Goal: Use online tool/utility: Utilize a website feature to perform a specific function

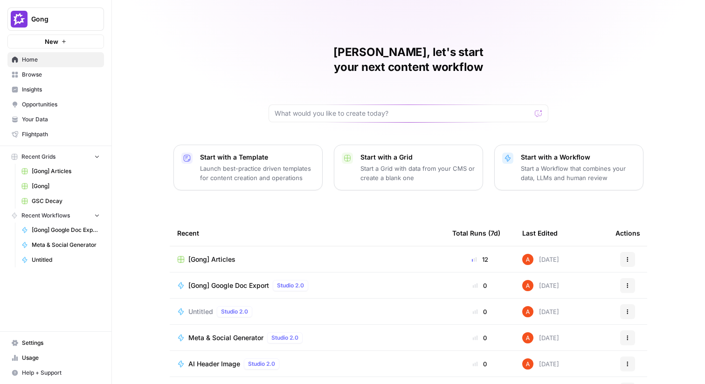
click at [39, 26] on button "Gong" at bounding box center [55, 18] width 96 height 23
type input "comm"
click at [33, 64] on div "Commvault" at bounding box center [85, 69] width 142 height 11
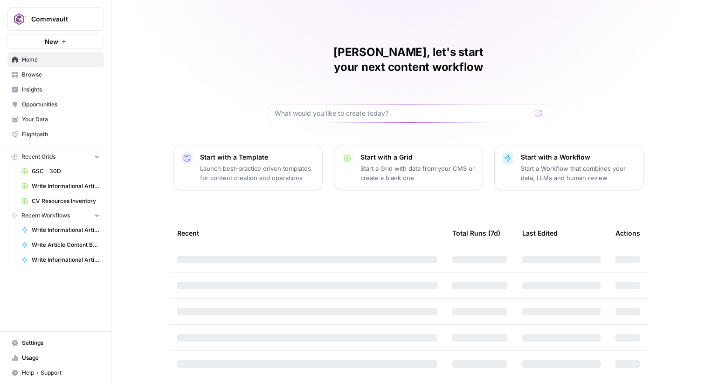
click at [69, 73] on span "Browse" at bounding box center [61, 74] width 78 height 8
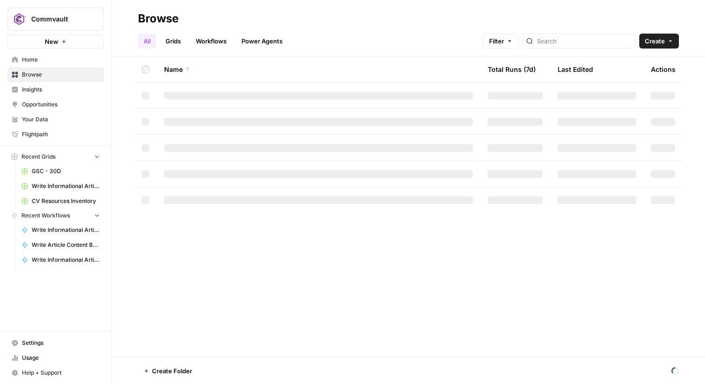
click at [179, 44] on link "Grids" at bounding box center [173, 41] width 27 height 15
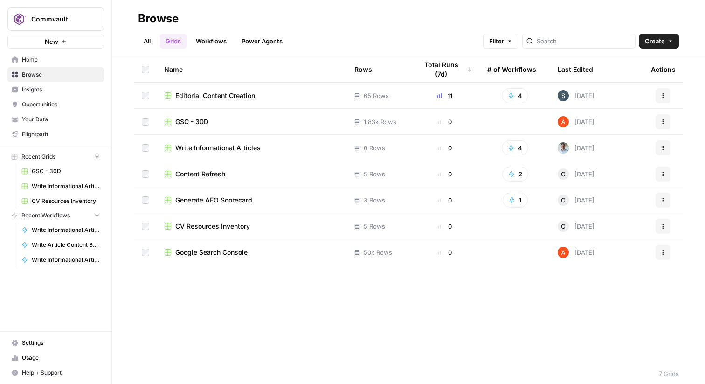
click at [215, 98] on span "Editorial Content Creation" at bounding box center [215, 95] width 80 height 9
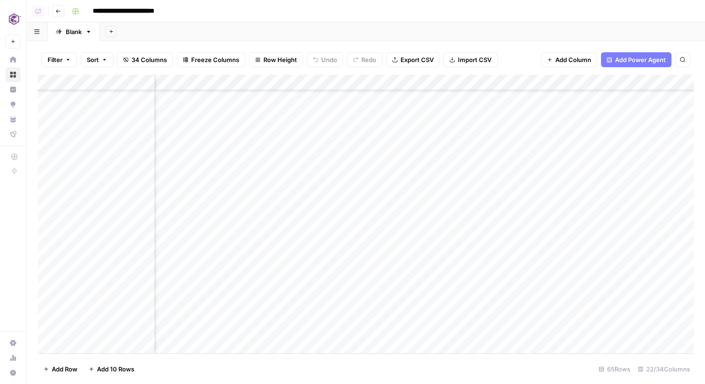
scroll to position [782, 1355]
click at [406, 267] on div "Add Column" at bounding box center [366, 214] width 656 height 279
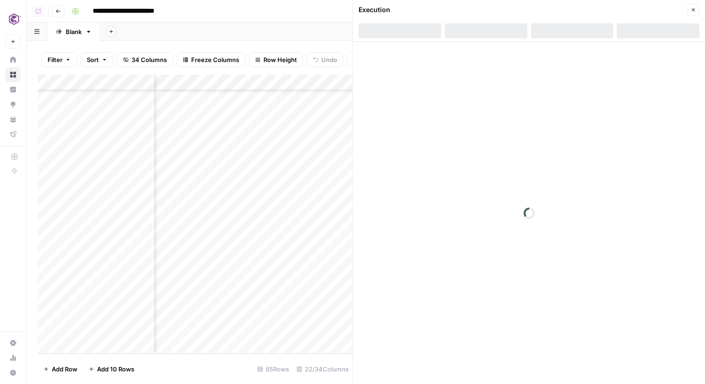
click at [580, 25] on div at bounding box center [572, 30] width 82 height 15
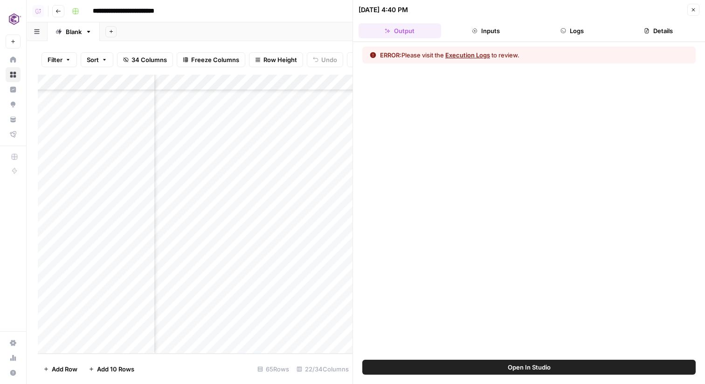
click at [580, 25] on button "Logs" at bounding box center [572, 30] width 82 height 15
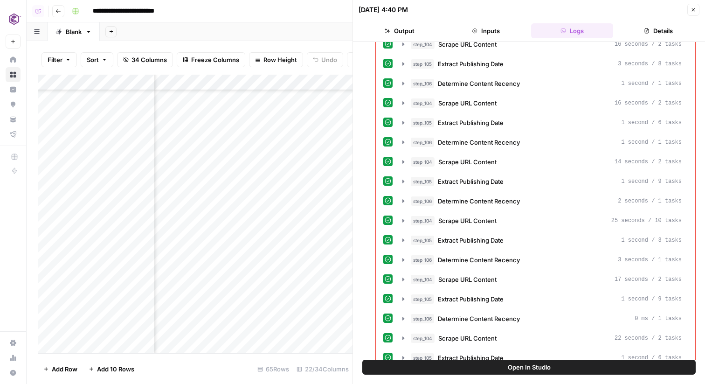
scroll to position [573, 0]
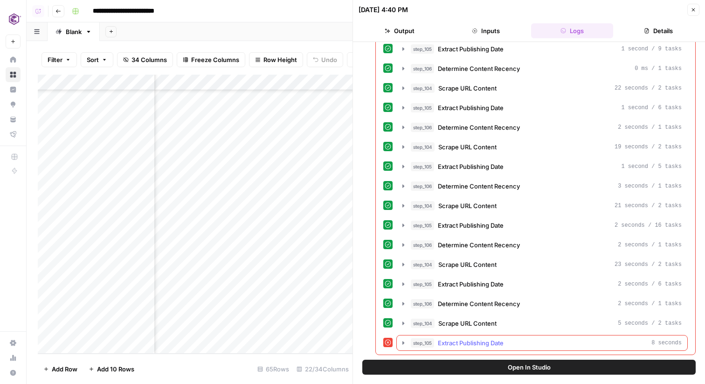
click at [501, 345] on span "Extract Publishing Date" at bounding box center [471, 342] width 66 height 9
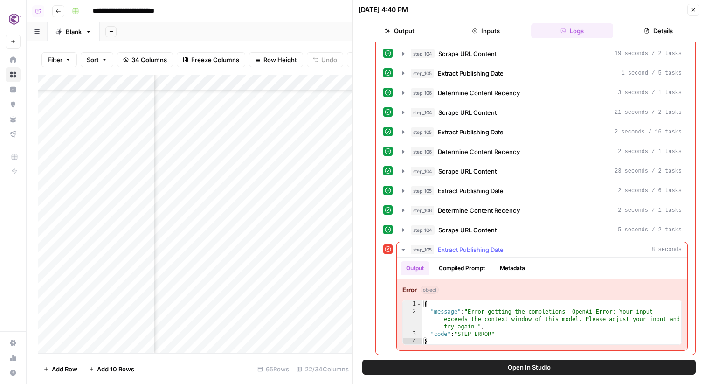
click at [459, 274] on button "Compiled Prompt" at bounding box center [461, 268] width 57 height 14
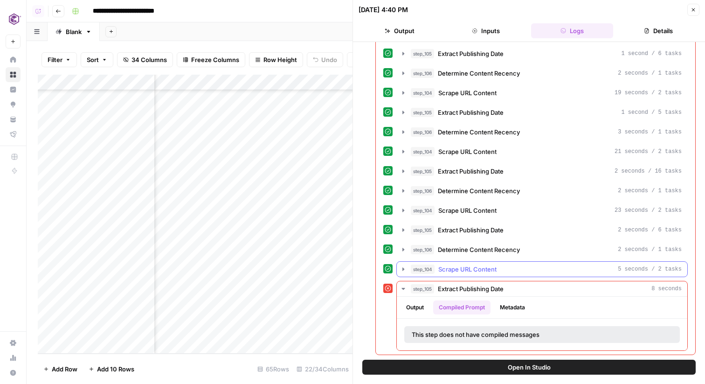
scroll to position [627, 0]
click at [492, 364] on button "Open In Studio" at bounding box center [528, 366] width 333 height 15
click at [480, 266] on span "Scrape URL Content" at bounding box center [467, 268] width 58 height 9
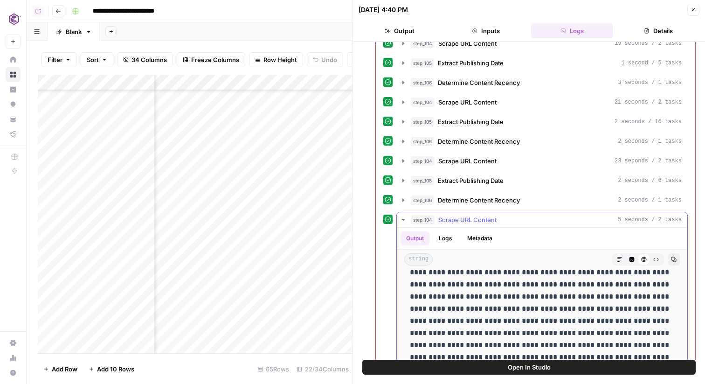
scroll to position [0, 0]
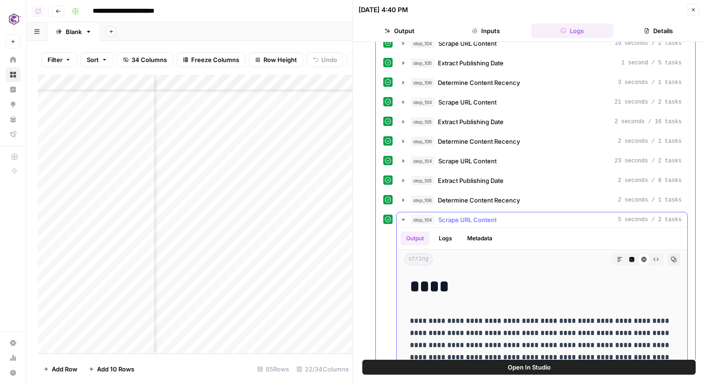
click at [482, 212] on button "step_104 Scrape URL Content 5 seconds / 2 tasks" at bounding box center [542, 219] width 290 height 15
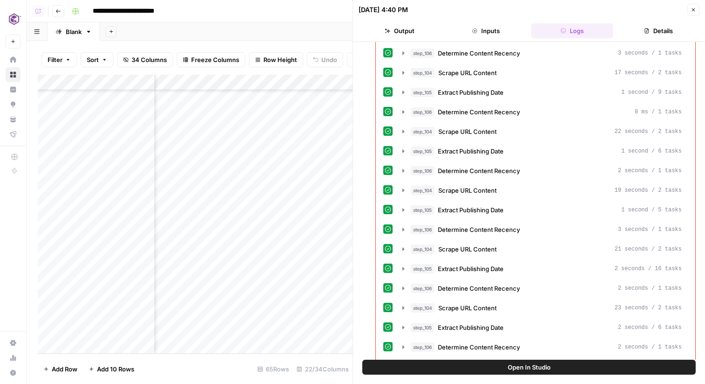
scroll to position [627, 0]
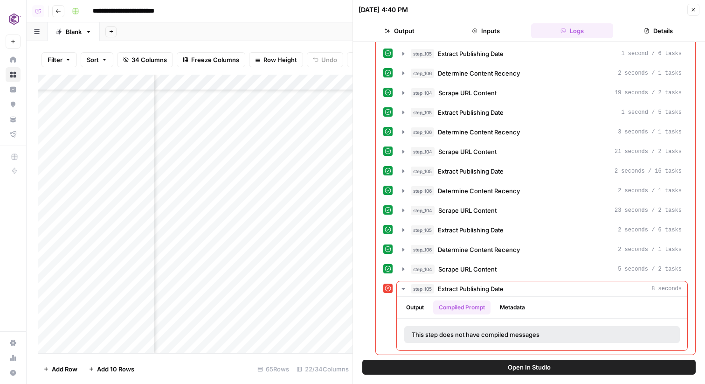
click at [692, 13] on button "Close" at bounding box center [693, 10] width 12 height 12
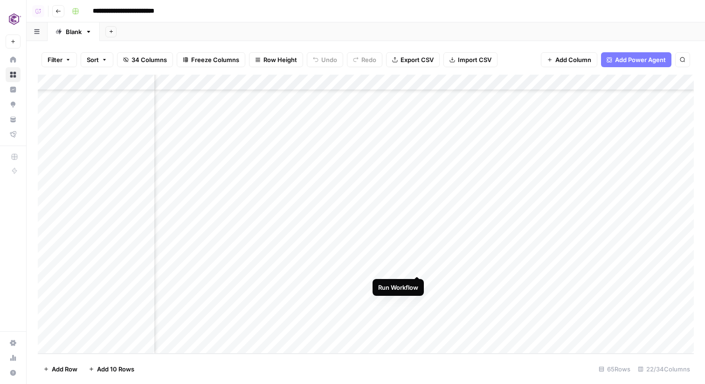
click at [417, 265] on div "Add Column" at bounding box center [366, 214] width 656 height 279
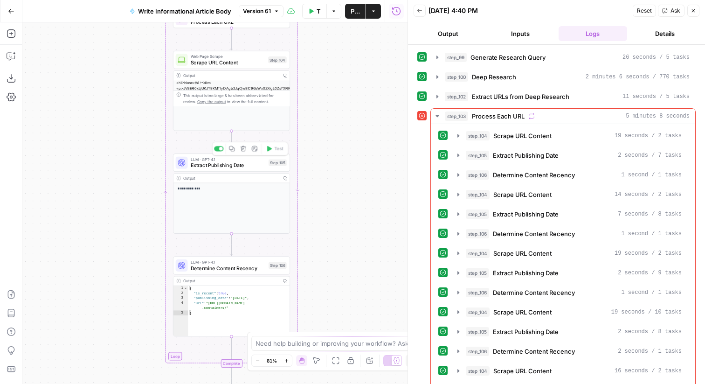
click at [263, 170] on div "LLM · GPT-4.1 Extract Publishing Date Step 105 Copy step Delete step Add Note T…" at bounding box center [231, 162] width 117 height 18
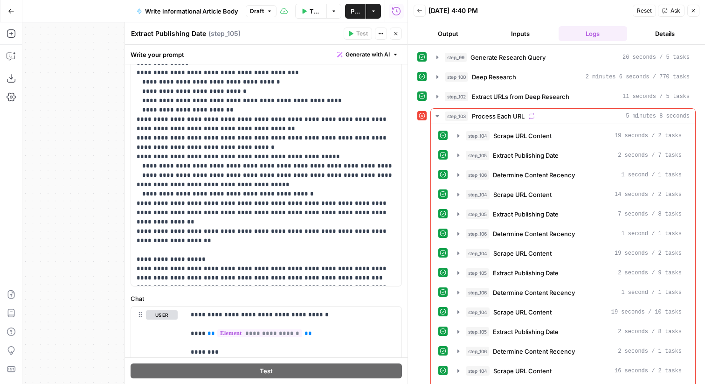
scroll to position [297, 0]
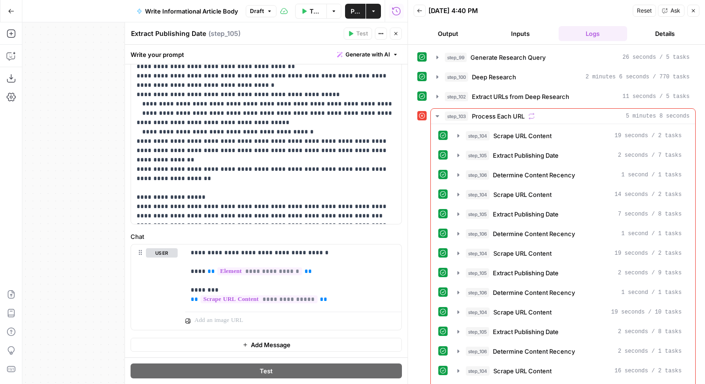
click at [393, 32] on icon "button" at bounding box center [396, 34] width 6 height 6
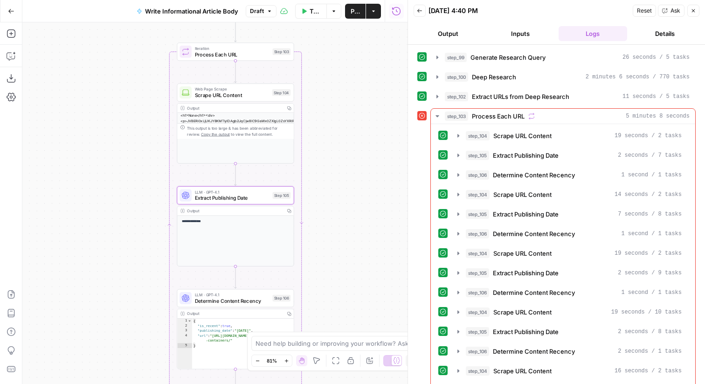
click at [276, 96] on div "Web Page Scrape Scrape URL Content Step 104 Copy step Delete step Add Note Test" at bounding box center [234, 92] width 111 height 13
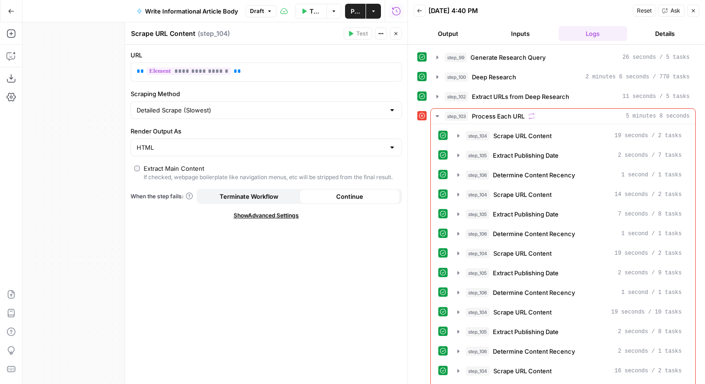
click at [396, 37] on button "Close" at bounding box center [396, 33] width 12 height 12
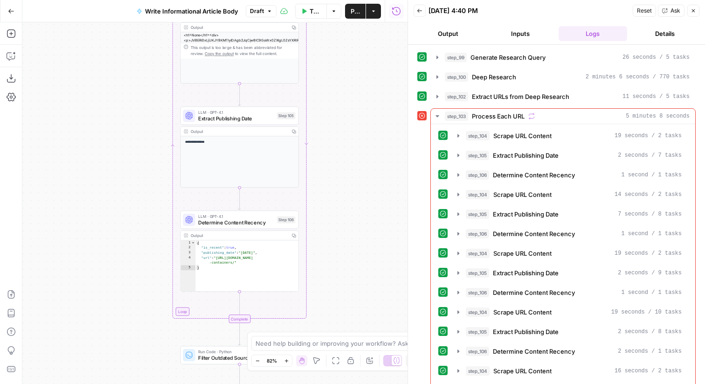
click at [275, 221] on div "LLM · GPT-4.1 Determine Content Recency Step 106 Copy step Delete step Add Note…" at bounding box center [239, 219] width 112 height 13
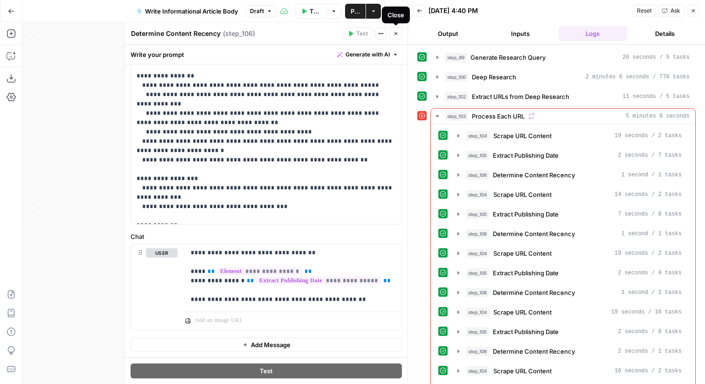
scroll to position [0, 0]
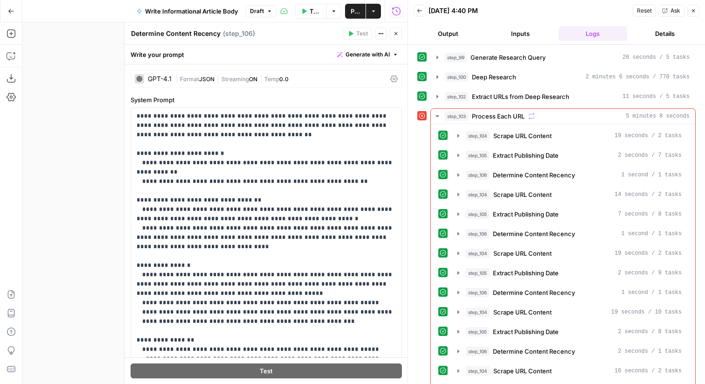
click at [313, 81] on div "| Format JSON | Streaming ON | Temp 0.0" at bounding box center [280, 79] width 211 height 9
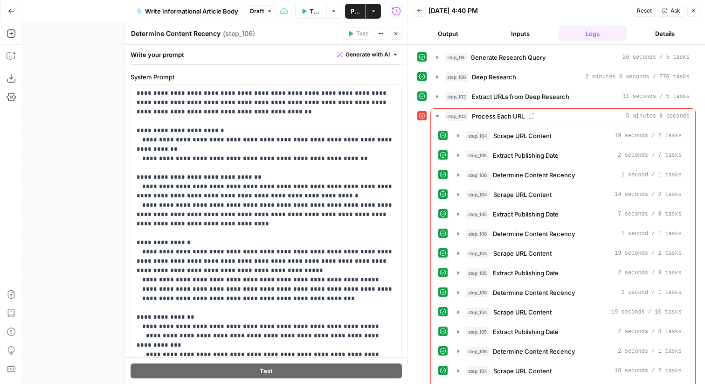
scroll to position [662, 0]
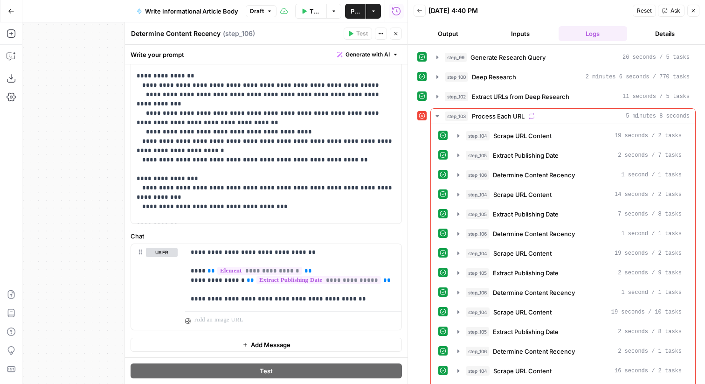
click at [692, 14] on button "Close" at bounding box center [693, 11] width 12 height 12
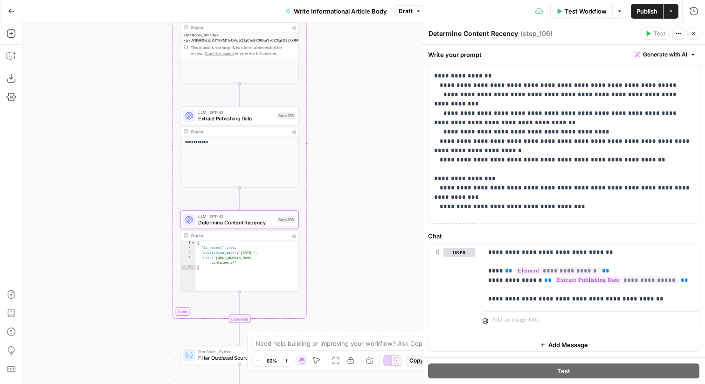
click at [291, 222] on div "Step 106" at bounding box center [286, 219] width 18 height 7
click at [338, 140] on div "**********" at bounding box center [363, 202] width 682 height 361
click at [271, 123] on div "LLM · GPT-4.1 Extract Publishing Date Step 105 Copy step Delete step Add Note T…" at bounding box center [239, 115] width 118 height 18
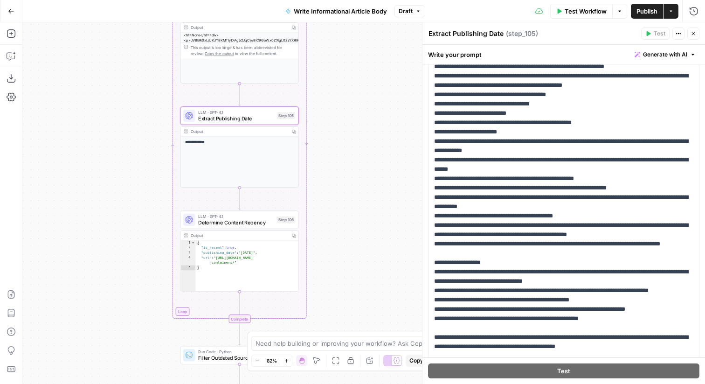
scroll to position [0, 0]
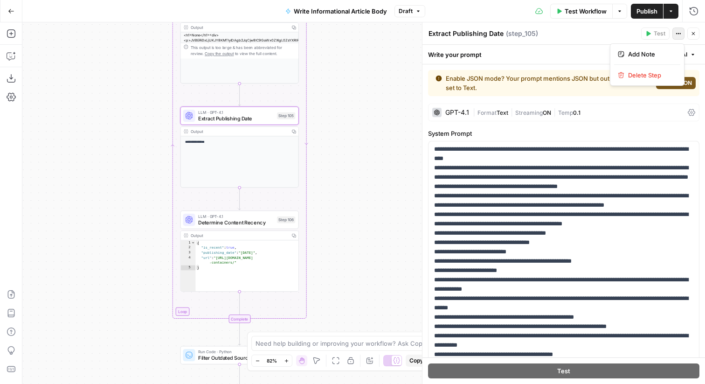
click at [680, 33] on icon "button" at bounding box center [678, 34] width 6 height 6
click at [500, 212] on p "**********" at bounding box center [563, 312] width 259 height 410
click at [617, 107] on div "GPT-4.1 | Format Text | Streaming ON | Temp 0.1" at bounding box center [563, 112] width 271 height 18
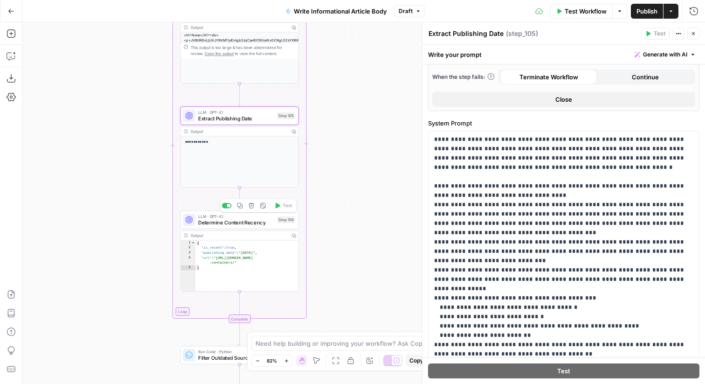
click at [280, 214] on div "LLM · GPT-4.1 Determine Content Recency Step 106 Copy step Delete step Add Note…" at bounding box center [239, 219] width 112 height 13
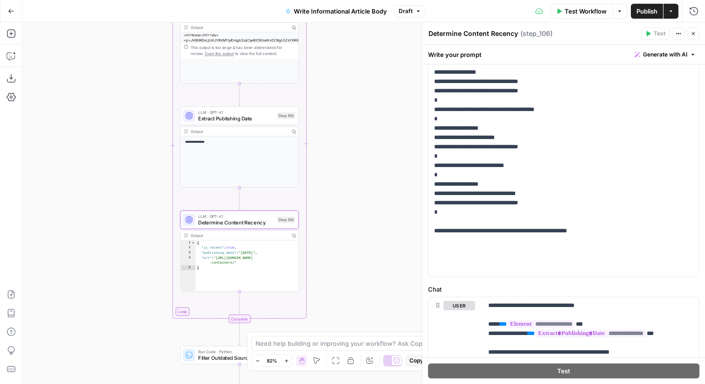
scroll to position [264, 0]
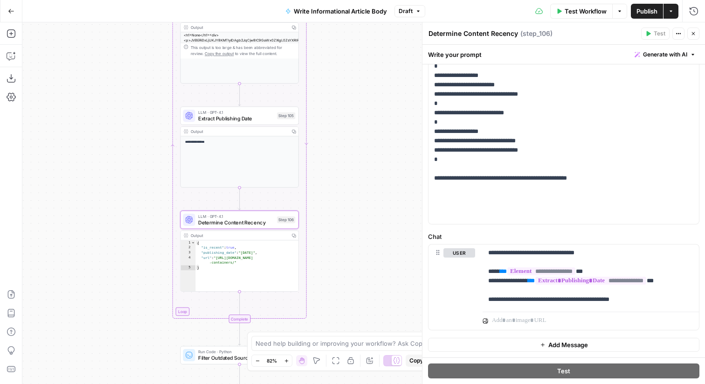
click at [287, 118] on div "Step 105" at bounding box center [286, 115] width 18 height 7
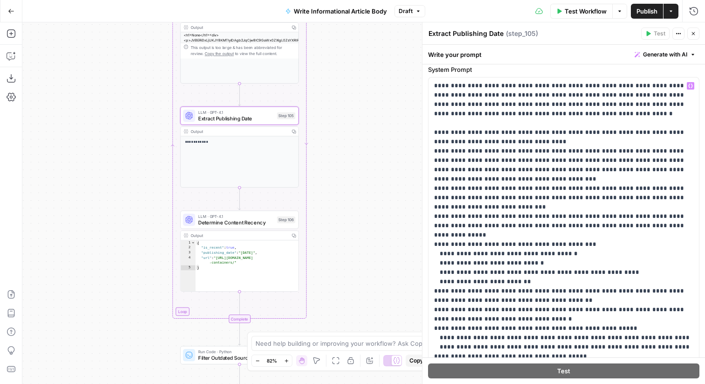
scroll to position [0, 0]
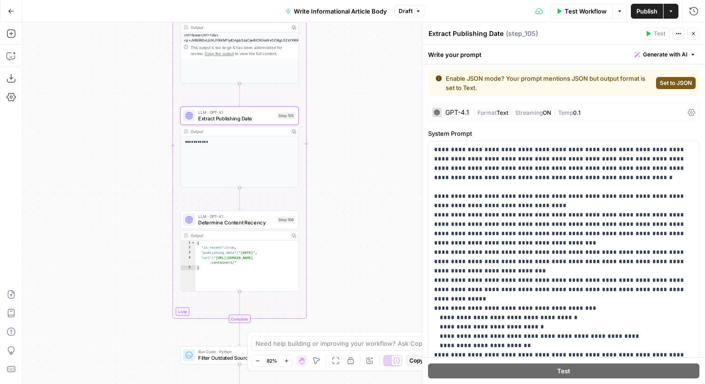
click at [626, 114] on div "| Format Text | Streaming ON | Temp 0.1" at bounding box center [578, 112] width 211 height 9
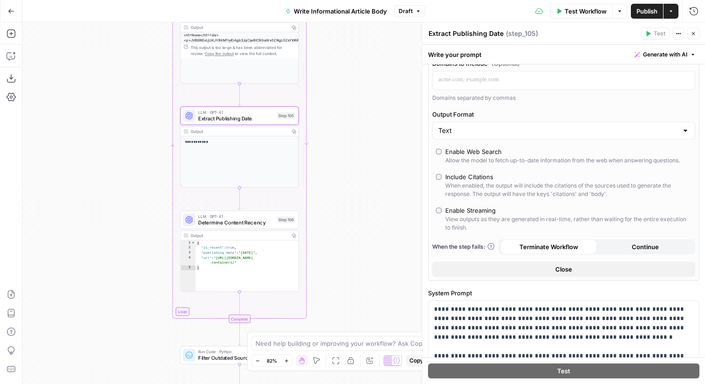
scroll to position [246, 0]
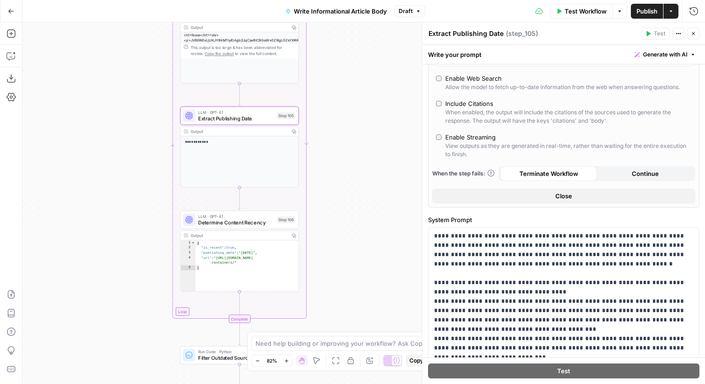
click at [611, 172] on button "Continue" at bounding box center [644, 173] width 96 height 15
click at [591, 199] on button "Close" at bounding box center [563, 195] width 263 height 15
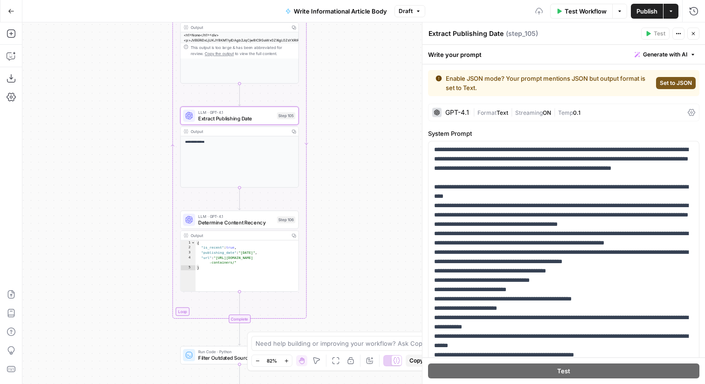
click at [692, 31] on icon "button" at bounding box center [693, 34] width 6 height 6
